Goal: Entertainment & Leisure: Consume media (video, audio)

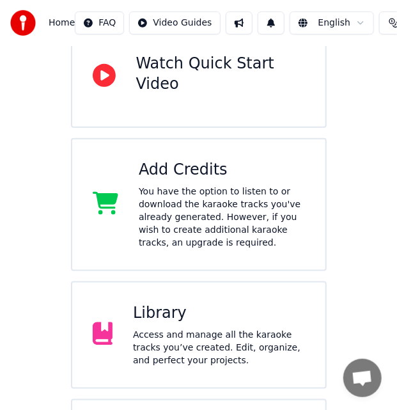
scroll to position [192, 0]
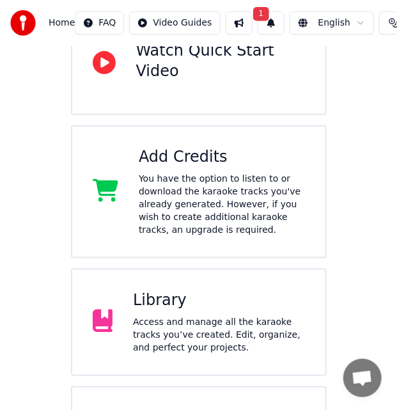
click at [167, 316] on div "Access and manage all the karaoke tracks you’ve created. Edit, organize, and pe…" at bounding box center [219, 335] width 172 height 38
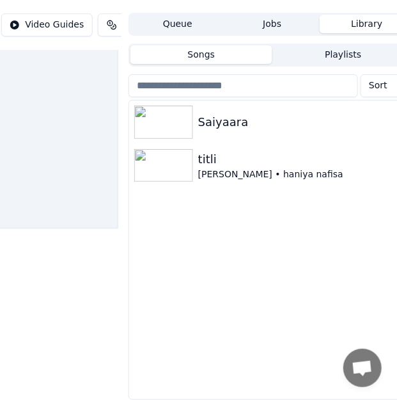
scroll to position [45, 292]
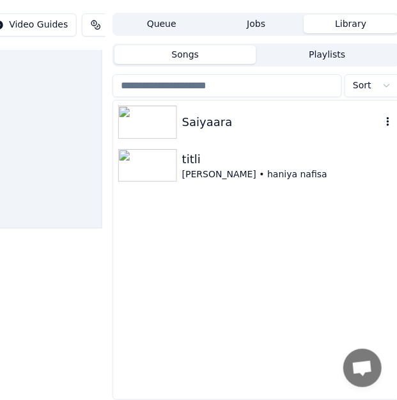
click at [205, 123] on div "Saiyaara" at bounding box center [256, 122] width 287 height 44
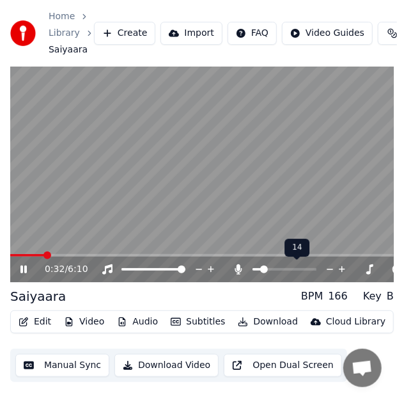
click at [262, 269] on span at bounding box center [285, 269] width 64 height 3
